Goal: Transaction & Acquisition: Purchase product/service

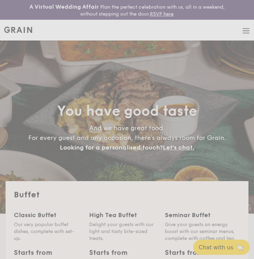
select select
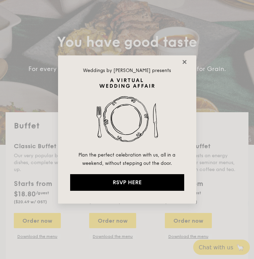
click at [183, 59] on icon at bounding box center [185, 62] width 6 height 6
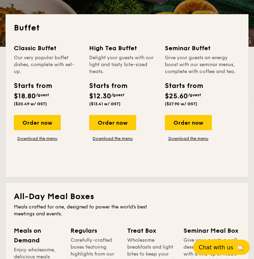
scroll to position [167, 0]
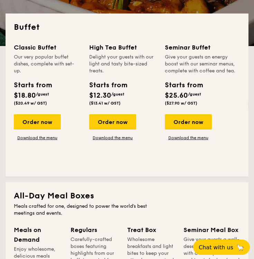
drag, startPoint x: 92, startPoint y: 45, endPoint x: 124, endPoint y: 86, distance: 51.9
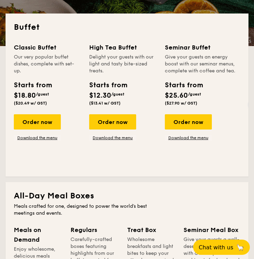
click at [124, 86] on div "High Tea Buffet Delight your guests with our light and tasty bite-sized treats.…" at bounding box center [122, 76] width 67 height 66
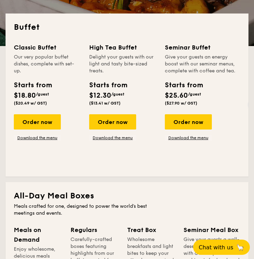
drag, startPoint x: 89, startPoint y: 48, endPoint x: 138, endPoint y: 105, distance: 75.3
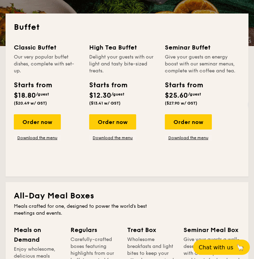
click at [138, 105] on div "Classic Buffet Our very popular buffet dishes, complete with set-up. Starts fro…" at bounding box center [127, 105] width 226 height 125
click at [122, 90] on div "Starts from $12.30 /guest ($13.41 w/ GST)" at bounding box center [104, 93] width 36 height 26
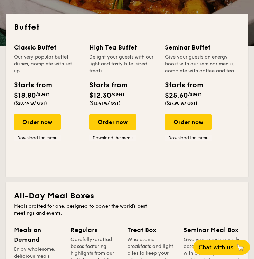
drag, startPoint x: 12, startPoint y: 45, endPoint x: 51, endPoint y: 99, distance: 66.9
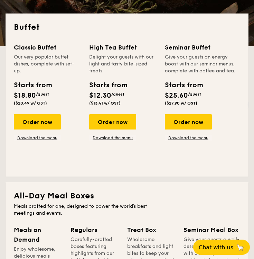
click at [51, 99] on div "Buffet Classic Buffet Our very popular buffet dishes, complete with set-up. Sta…" at bounding box center [127, 94] width 243 height 163
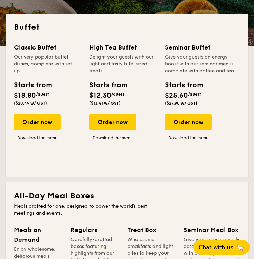
click at [84, 71] on div "Classic Buffet Our very popular buffet dishes, complete with set-up. Starts fro…" at bounding box center [51, 92] width 75 height 98
drag, startPoint x: 88, startPoint y: 43, endPoint x: 127, endPoint y: 103, distance: 72.1
click at [127, 103] on div "Classic Buffet Our very popular buffet dishes, complete with set-up. Starts fro…" at bounding box center [127, 105] width 226 height 125
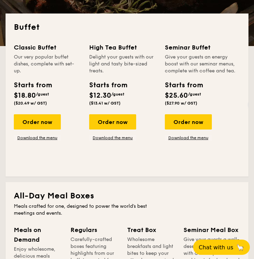
click at [127, 103] on div "Starts from $12.30 /guest ($13.41 w/ GST)" at bounding box center [122, 94] width 73 height 28
drag, startPoint x: 164, startPoint y: 43, endPoint x: 207, endPoint y: 102, distance: 72.3
click at [207, 102] on div "Classic Buffet Our very popular buffet dishes, complete with set-up. Starts fro…" at bounding box center [127, 105] width 226 height 125
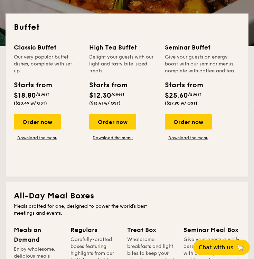
click at [207, 102] on div "Starts from $25.60 /guest ($27.90 w/ GST)" at bounding box center [202, 94] width 81 height 28
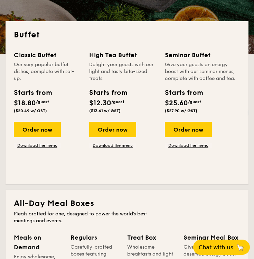
scroll to position [161, 0]
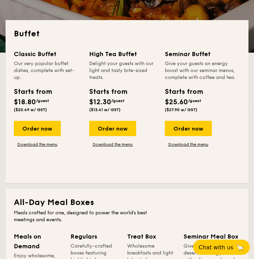
click at [78, 76] on div "Our very popular buffet dishes, complete with set-up." at bounding box center [47, 70] width 67 height 21
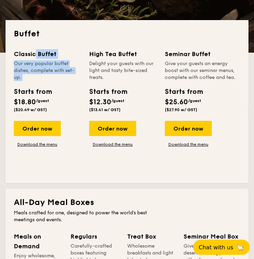
drag, startPoint x: 11, startPoint y: 53, endPoint x: 71, endPoint y: 83, distance: 67.1
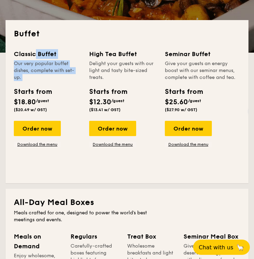
click at [71, 83] on div "Buffet Classic Buffet Our very popular buffet dishes, complete with set-up. Sta…" at bounding box center [127, 101] width 243 height 163
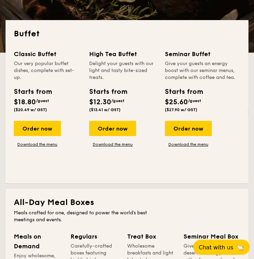
click at [88, 64] on div "Classic Buffet Our very popular buffet dishes, complete with set-up. Starts fro…" at bounding box center [51, 98] width 75 height 98
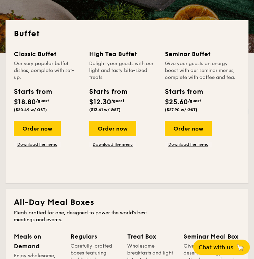
drag, startPoint x: 86, startPoint y: 53, endPoint x: 124, endPoint y: 84, distance: 48.9
click at [124, 84] on div "Classic Buffet Our very popular buffet dishes, complete with set-up. Starts fro…" at bounding box center [127, 111] width 226 height 125
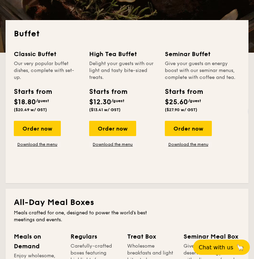
click at [124, 84] on div "High Tea Buffet Delight your guests with our light and tasty bite-sized treats.…" at bounding box center [122, 82] width 67 height 66
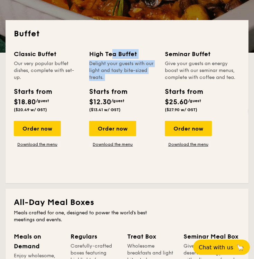
drag, startPoint x: 90, startPoint y: 51, endPoint x: 122, endPoint y: 83, distance: 44.5
click at [122, 83] on div "High Tea Buffet Delight your guests with our light and tasty bite-sized treats.…" at bounding box center [122, 82] width 67 height 66
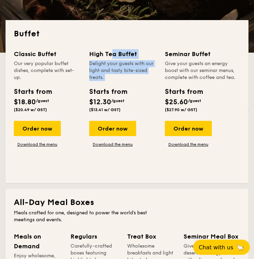
click at [122, 83] on div "High Tea Buffet Delight your guests with our light and tasty bite-sized treats.…" at bounding box center [122, 82] width 67 height 66
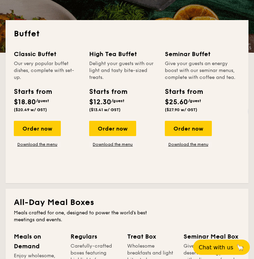
drag, startPoint x: 165, startPoint y: 53, endPoint x: 205, endPoint y: 105, distance: 65.1
click at [205, 105] on div "Seminar Buffet Give your guests an energy boost with our seminar menus, complet…" at bounding box center [202, 82] width 75 height 66
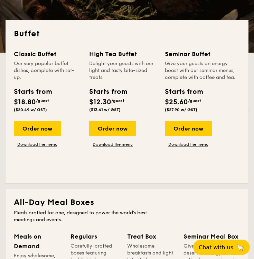
click at [195, 74] on div "Give your guests an energy boost with our seminar menus, complete with coffee a…" at bounding box center [202, 70] width 75 height 21
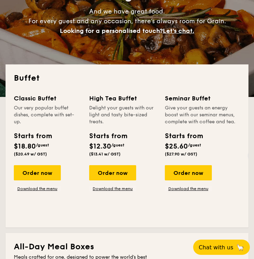
scroll to position [117, 0]
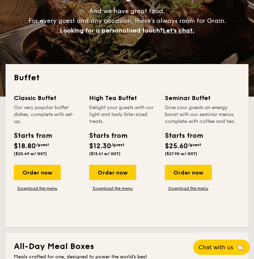
drag, startPoint x: 161, startPoint y: 95, endPoint x: 210, endPoint y: 137, distance: 64.2
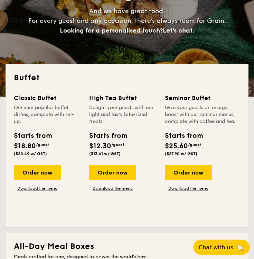
click at [210, 138] on div "Classic Buffet Our very popular buffet dishes, complete with set-up. Starts fro…" at bounding box center [127, 155] width 226 height 125
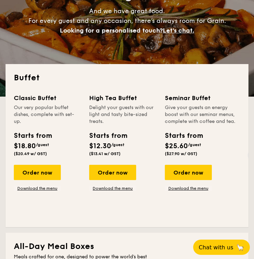
click at [201, 123] on div "Give your guests an energy boost with our seminar menus, complete with coffee a…" at bounding box center [202, 114] width 75 height 21
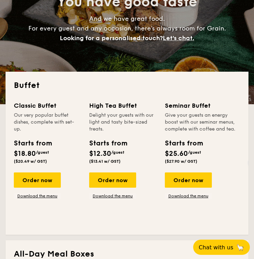
scroll to position [113, 0]
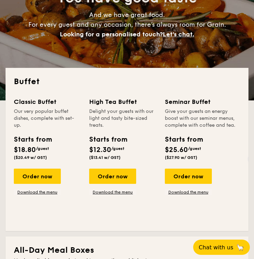
drag, startPoint x: 12, startPoint y: 91, endPoint x: 47, endPoint y: 125, distance: 48.9
click at [48, 126] on div "Buffet Classic Buffet Our very popular buffet dishes, complete with set-up. Sta…" at bounding box center [127, 149] width 243 height 163
click at [47, 125] on div "Our very popular buffet dishes, complete with set-up." at bounding box center [47, 118] width 67 height 21
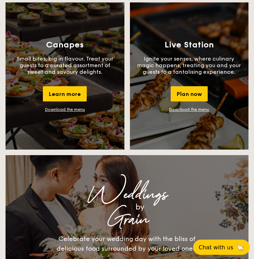
scroll to position [656, 0]
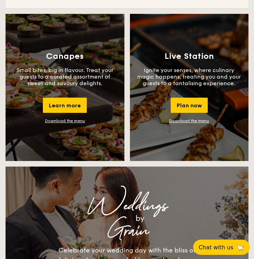
click at [184, 73] on p "Ignite your senses, where culinary magic happens, treating you and your guests …" at bounding box center [189, 77] width 104 height 20
drag, startPoint x: 166, startPoint y: 69, endPoint x: 179, endPoint y: 87, distance: 22.3
click at [179, 87] on div "Live Station Ignite your senses, where culinary magic happens, treating you and…" at bounding box center [189, 87] width 119 height 147
click at [173, 78] on p "Ignite your senses, where culinary magic happens, treating you and your guests …" at bounding box center [189, 77] width 104 height 20
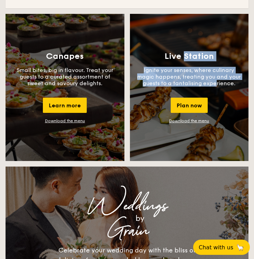
drag, startPoint x: 162, startPoint y: 55, endPoint x: 201, endPoint y: 85, distance: 48.6
click at [201, 85] on div "Live Station Ignite your senses, where culinary magic happens, treating you and…" at bounding box center [189, 87] width 119 height 147
click at [201, 84] on p "Ignite your senses, where culinary magic happens, treating you and your guests …" at bounding box center [189, 77] width 104 height 20
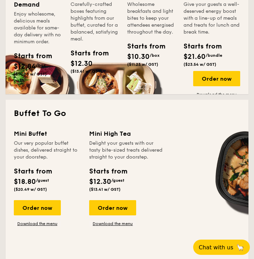
scroll to position [402, 0]
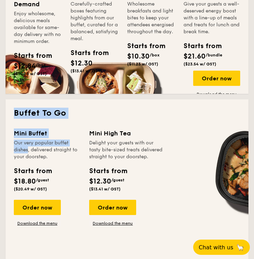
drag, startPoint x: 15, startPoint y: 110, endPoint x: 74, endPoint y: 143, distance: 68.1
click at [74, 144] on div "Buffet To Go Mini Buffet Our very popular buffet dishes, delivered straight to …" at bounding box center [127, 180] width 243 height 162
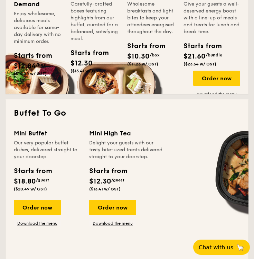
click at [108, 133] on div "Mini High Tea" at bounding box center [126, 133] width 75 height 10
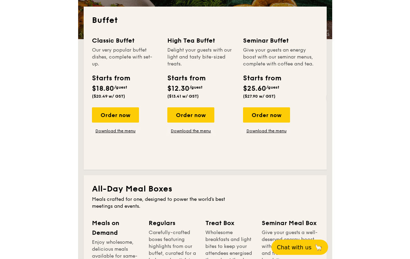
scroll to position [172, 0]
